Goal: Task Accomplishment & Management: Manage account settings

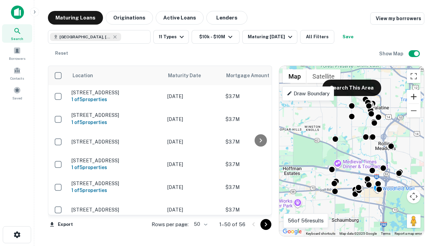
click at [414, 97] on button "Zoom in" at bounding box center [414, 97] width 14 height 14
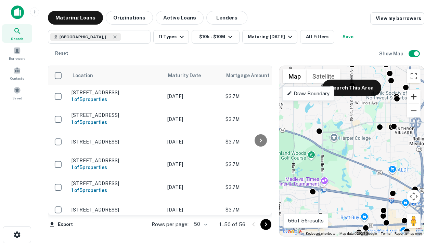
click at [414, 97] on button "Zoom in" at bounding box center [414, 97] width 14 height 14
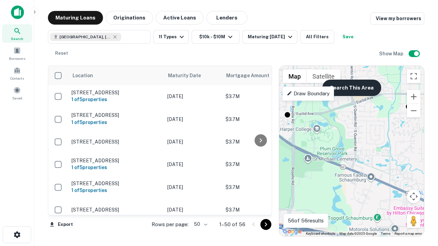
click at [352, 88] on button "Search This Area" at bounding box center [351, 88] width 59 height 16
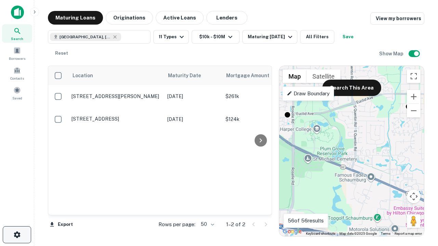
click at [17, 235] on icon "button" at bounding box center [17, 235] width 8 height 8
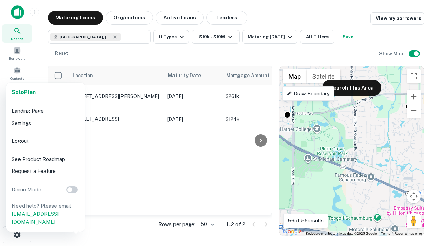
click at [45, 141] on li "Logout" at bounding box center [45, 141] width 73 height 12
